Goal: Information Seeking & Learning: Learn about a topic

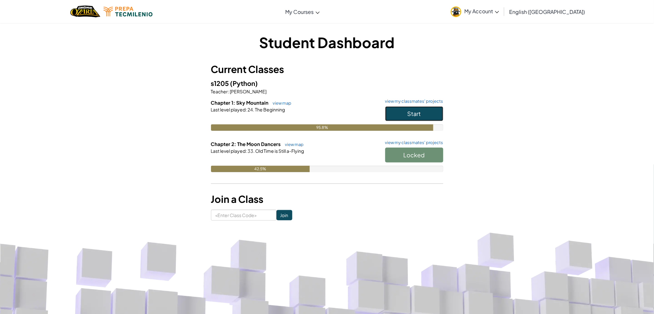
click at [402, 113] on button "Start" at bounding box center [414, 113] width 58 height 15
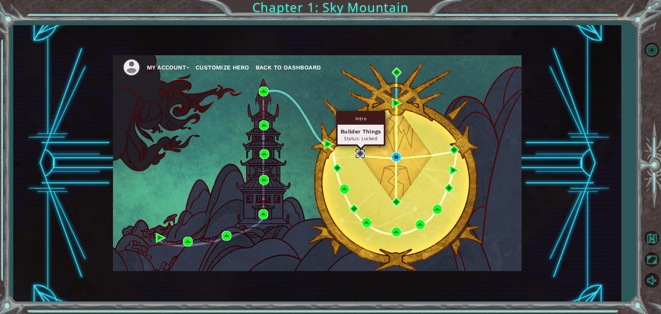
click at [362, 153] on img at bounding box center [360, 153] width 10 height 10
click at [358, 154] on img at bounding box center [360, 153] width 10 height 10
click at [361, 155] on img at bounding box center [360, 153] width 10 height 10
click at [359, 151] on img at bounding box center [360, 153] width 10 height 10
click at [364, 118] on div "Intro" at bounding box center [360, 118] width 46 height 12
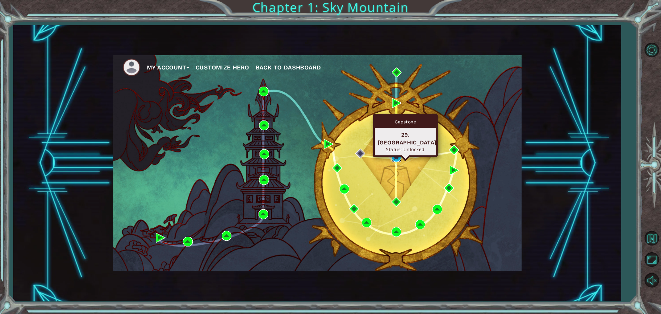
click at [395, 157] on img at bounding box center [396, 157] width 10 height 10
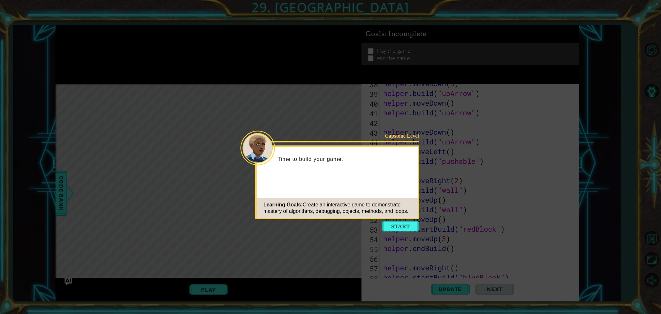
scroll to position [406, 0]
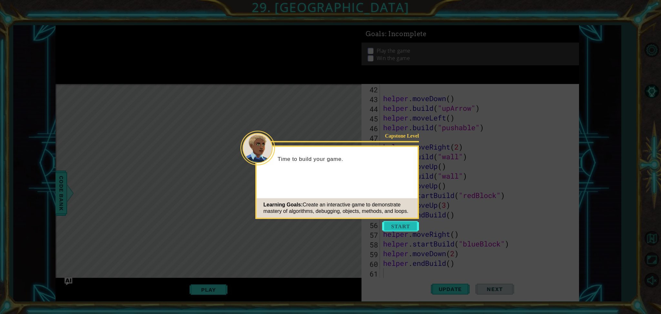
click at [396, 226] on button "Start" at bounding box center [400, 226] width 37 height 10
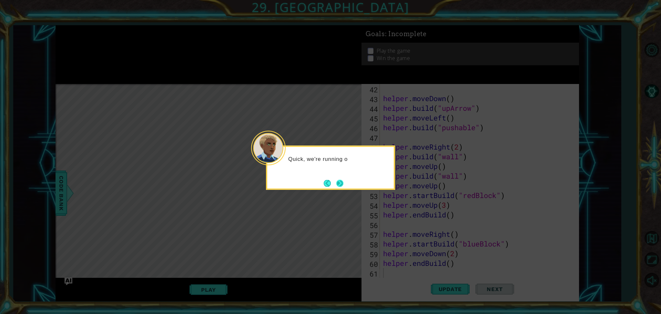
click at [339, 179] on button "Next" at bounding box center [339, 182] width 11 height 11
click at [339, 179] on button "Next" at bounding box center [339, 182] width 7 height 7
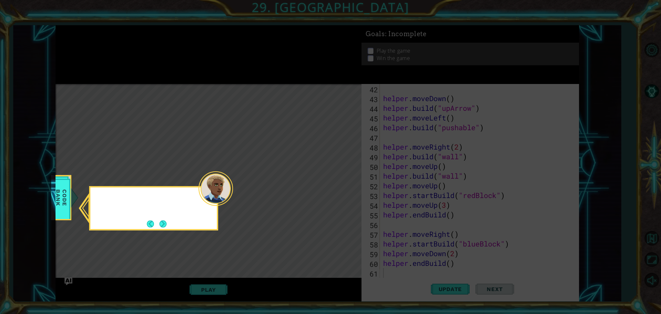
click at [339, 179] on icon at bounding box center [330, 157] width 661 height 314
click at [162, 228] on button "Next" at bounding box center [163, 224] width 10 height 10
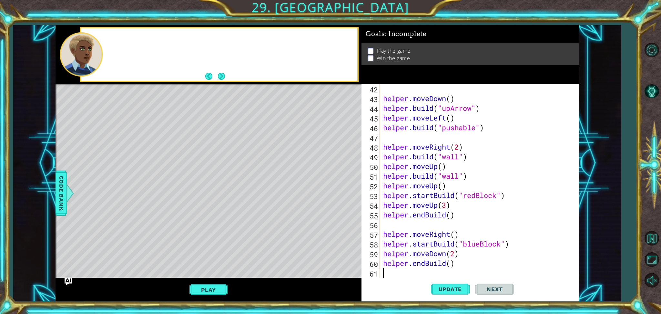
click at [162, 229] on div "Level Map" at bounding box center [204, 179] width 298 height 190
click at [468, 289] on button "Update" at bounding box center [450, 289] width 39 height 22
click at [459, 288] on span "Update" at bounding box center [450, 288] width 36 height 6
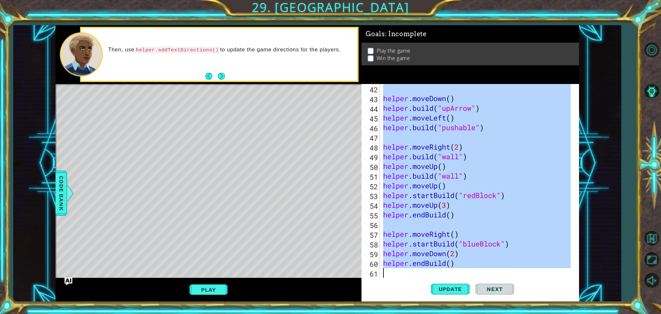
drag, startPoint x: 383, startPoint y: 89, endPoint x: 509, endPoint y: 286, distance: 234.4
click at [509, 286] on div "42 43 44 45 46 47 48 49 50 51 52 53 54 55 56 57 58 59 60 61 helper . moveDown (…" at bounding box center [469, 192] width 217 height 217
type textarea "helper.endBuild()"
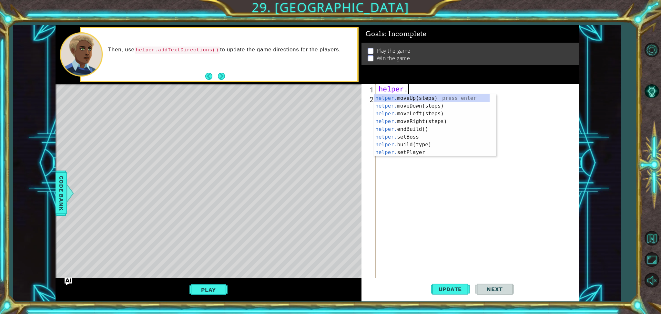
type textarea "h"
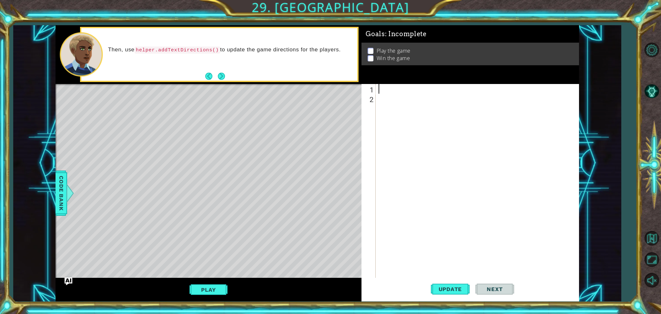
paste textarea "57 helper.moveRight() 58 helper.startBuild("blueBlock")"
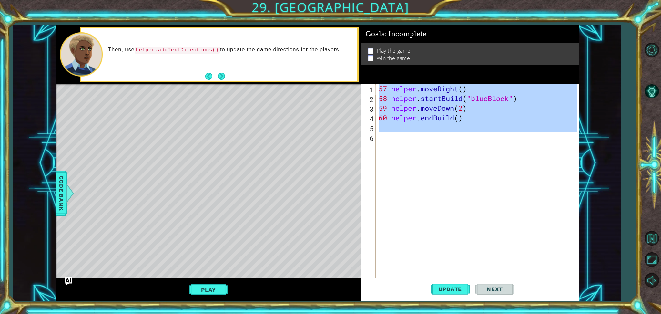
drag, startPoint x: 427, startPoint y: 139, endPoint x: 377, endPoint y: 68, distance: 87.3
click at [377, 68] on div "Goals : Incomplete Play the game Win the game 1 2 3 4 5 6 57 helper . moveRight…" at bounding box center [469, 163] width 217 height 276
type textarea "57 helper.moveRight() 58 helper.startBuild("blueBlock")"
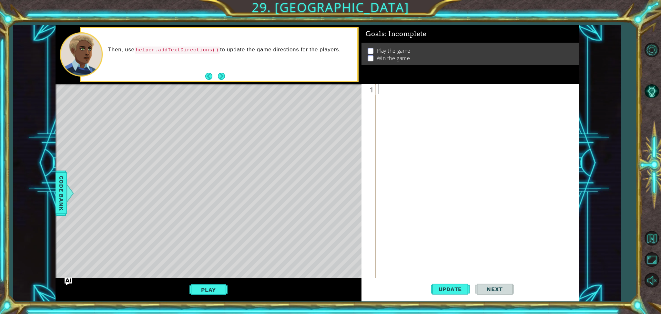
paste textarea "Code Area"
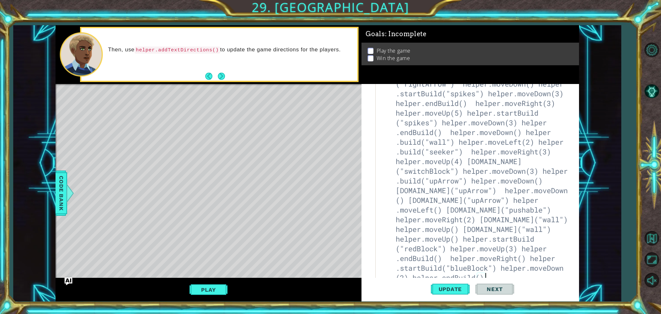
scroll to position [0, 0]
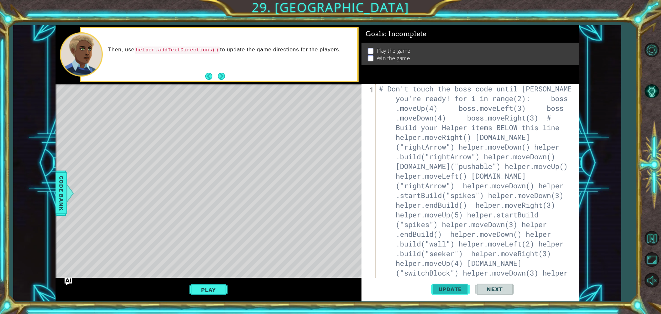
click at [465, 292] on span "Update" at bounding box center [450, 288] width 36 height 6
click at [370, 91] on div "1" at bounding box center [369, 235] width 13 height 300
type textarea "# Don't touch the boss code until Vega says you're ready! for i in range(2): bo…"
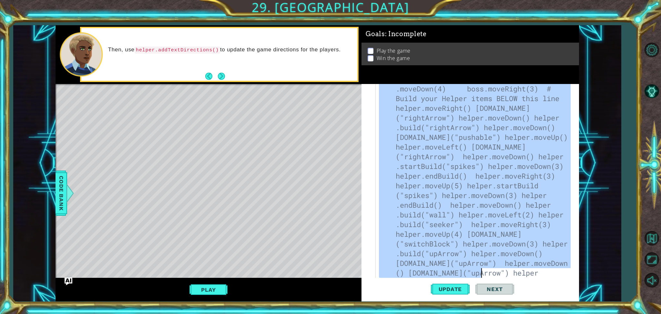
scroll to position [116, 0]
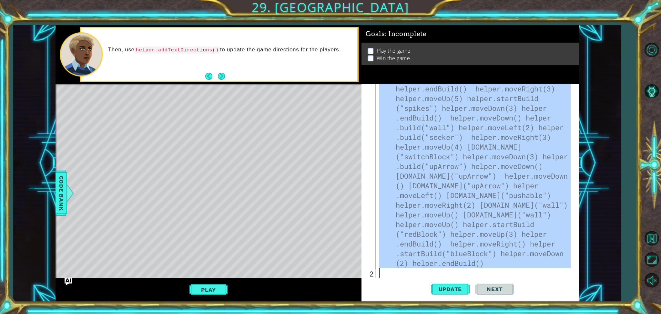
drag, startPoint x: 379, startPoint y: 87, endPoint x: 482, endPoint y: 320, distance: 253.9
click at [482, 313] on html "1 ההההההההההההההההההההההההההההההההההההההההההההההההההההההההההההההההההההההההההההה…" at bounding box center [330, 157] width 661 height 314
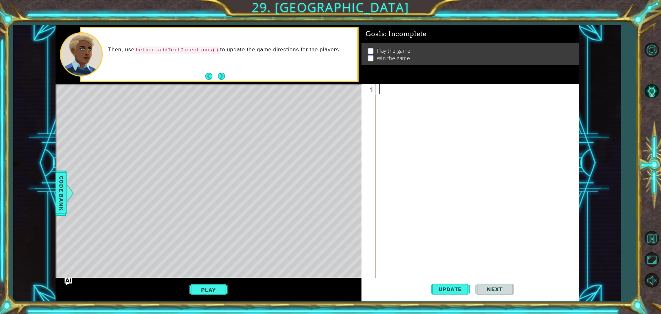
click at [450, 276] on div at bounding box center [478, 190] width 202 height 213
click at [444, 297] on button "Update" at bounding box center [450, 289] width 39 height 22
click at [455, 290] on span "Update" at bounding box center [450, 288] width 36 height 6
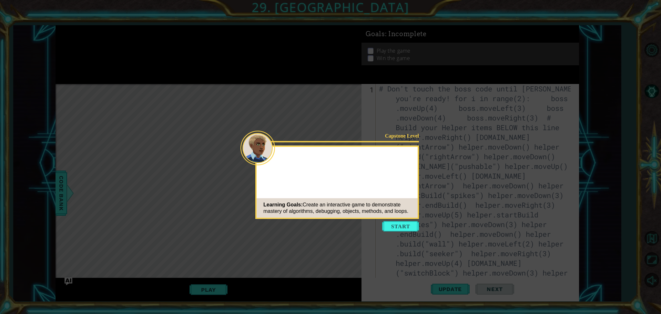
scroll to position [116, 0]
click at [394, 227] on button "Start" at bounding box center [400, 226] width 37 height 10
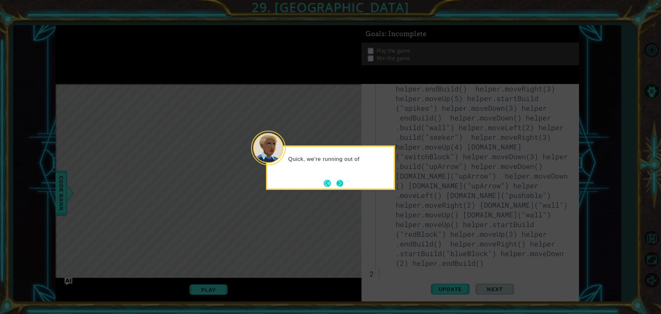
click at [340, 184] on button "Next" at bounding box center [340, 183] width 8 height 8
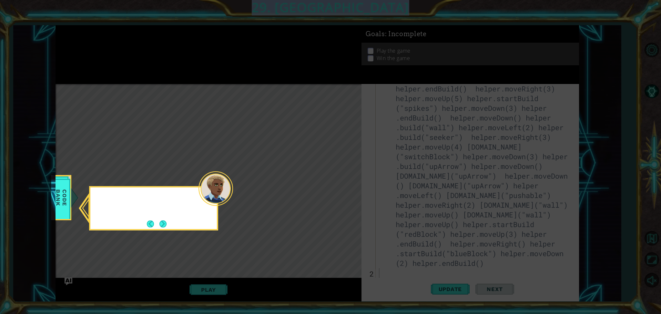
click at [340, 184] on icon at bounding box center [330, 157] width 661 height 314
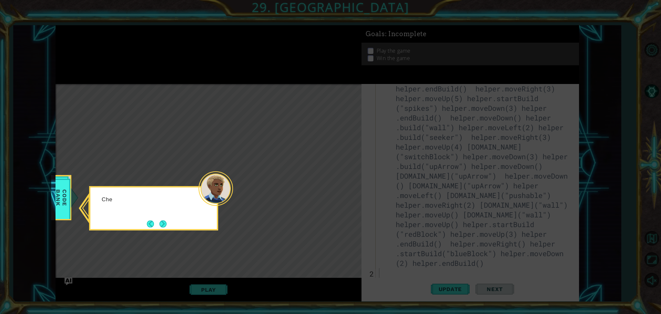
click at [340, 184] on icon at bounding box center [330, 157] width 661 height 314
click at [165, 220] on button "Next" at bounding box center [162, 223] width 9 height 9
